Goal: Check status: Check status

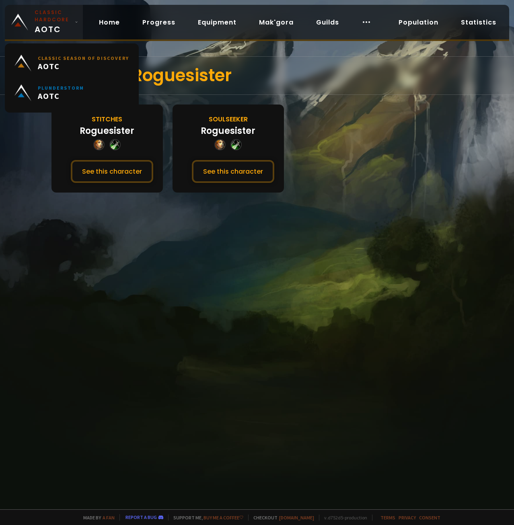
click at [57, 33] on span "Classic Hardcore AOTC" at bounding box center [53, 22] width 37 height 27
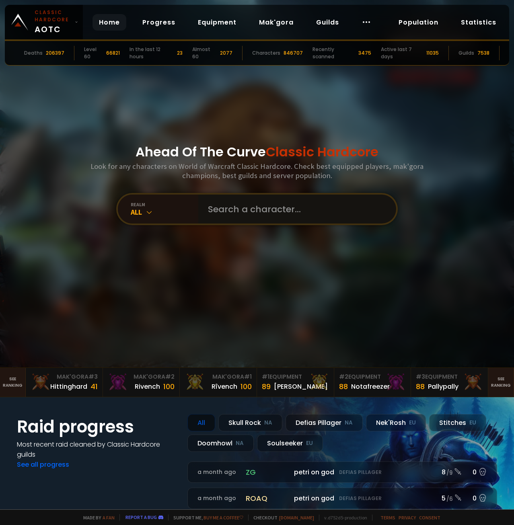
click at [252, 214] on input "text" at bounding box center [294, 208] width 183 height 29
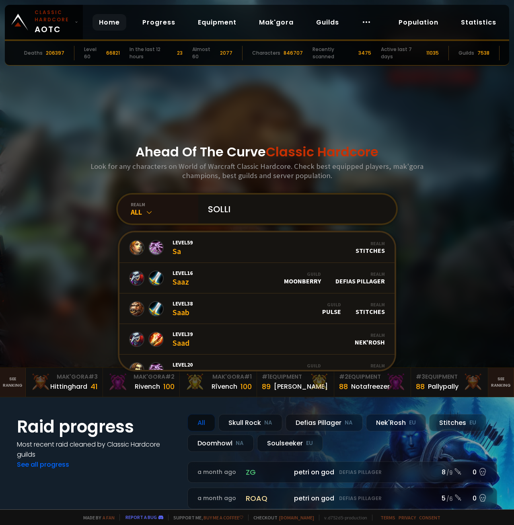
type input "SOLLIH"
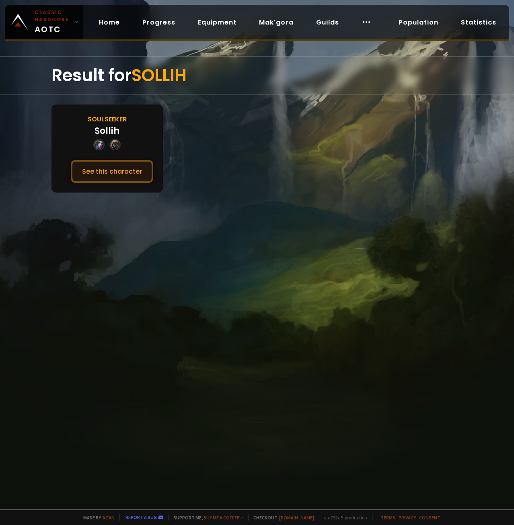
click at [113, 172] on button "See this character" at bounding box center [112, 171] width 82 height 23
